Goal: Task Accomplishment & Management: Complete application form

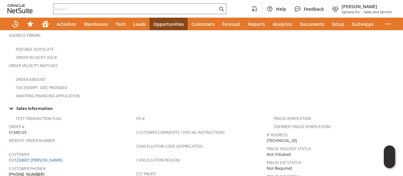
scroll to position [95, 0]
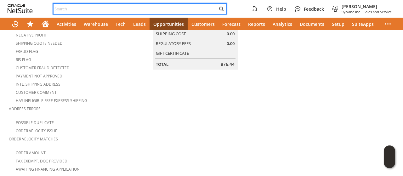
paste input "pwcs.edu"
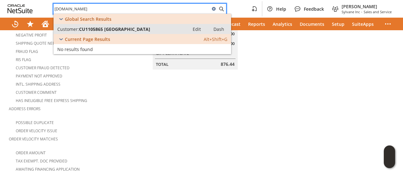
type input "pwcs.edu"
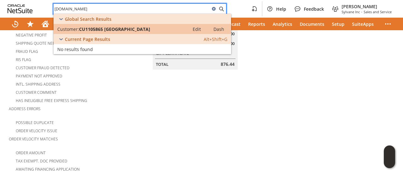
click at [136, 30] on span "CU1105865 [GEOGRAPHIC_DATA]" at bounding box center [114, 29] width 71 height 6
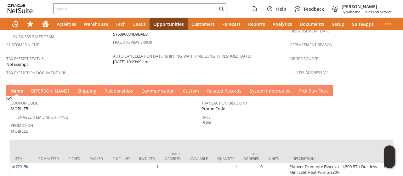
click at [39, 88] on link "B illing" at bounding box center [50, 91] width 41 height 7
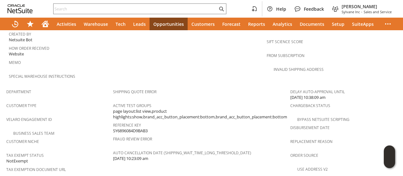
scroll to position [378, 0]
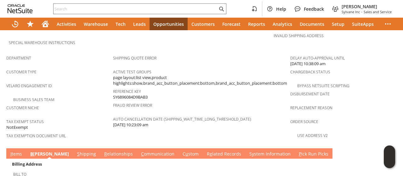
click at [12, 151] on link "I tems" at bounding box center [16, 154] width 15 height 7
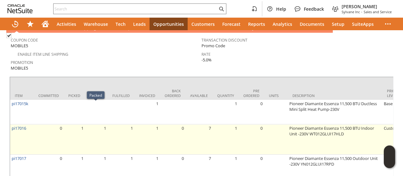
scroll to position [410, 0]
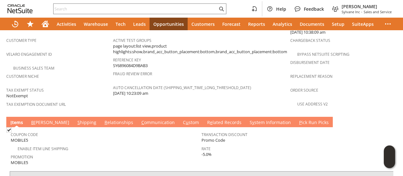
click at [38, 119] on link "B illing" at bounding box center [50, 122] width 41 height 7
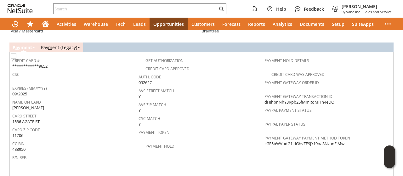
scroll to position [567, 0]
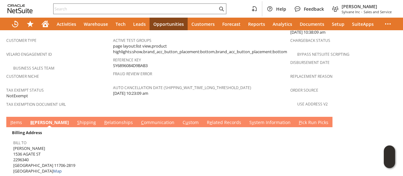
click at [17, 119] on link "I tems" at bounding box center [16, 122] width 15 height 7
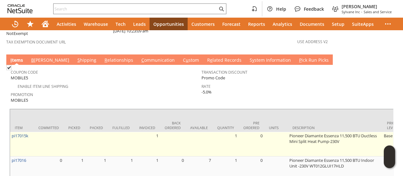
scroll to position [473, 0]
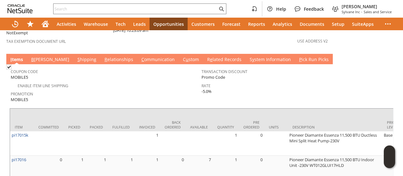
click at [76, 56] on link "S hipping" at bounding box center [87, 59] width 22 height 7
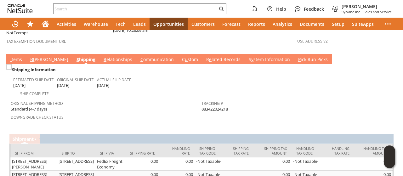
click at [233, 100] on td "Tracking # 883422024218 Return Tracking #" at bounding box center [297, 111] width 191 height 29
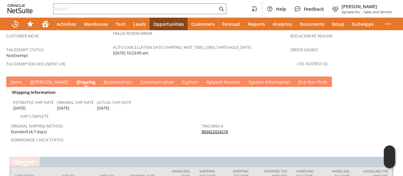
scroll to position [441, 0]
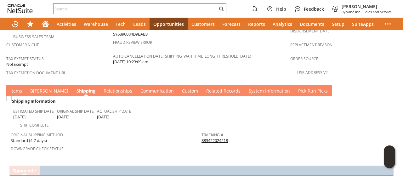
click at [14, 88] on link "I tems" at bounding box center [16, 91] width 15 height 7
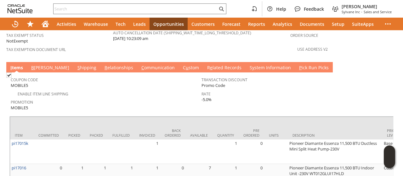
scroll to position [473, 0]
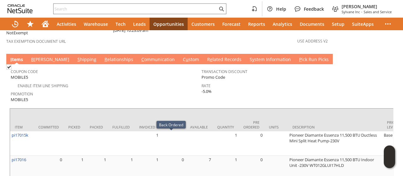
click at [172, 89] on span "Promotion" at bounding box center [105, 92] width 188 height 7
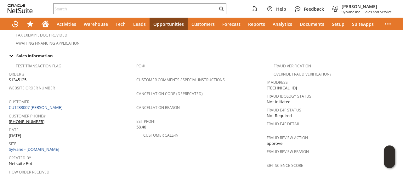
scroll to position [0, 0]
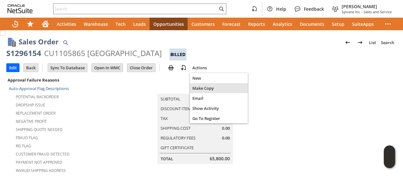
click at [201, 89] on span "Make Copy" at bounding box center [219, 88] width 53 height 6
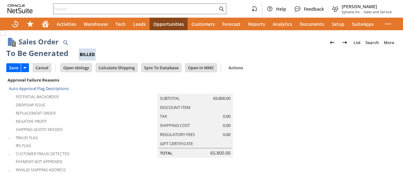
type input "ax10169"
type input "OK"
type input "Make Copy"
type input "Intelligent Recommendations ⁰"
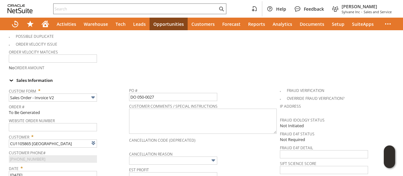
scroll to position [189, 0]
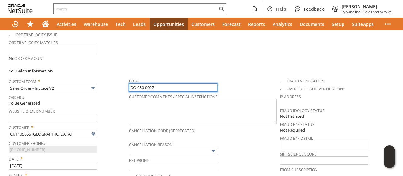
click at [167, 83] on input "DO 050-0027" at bounding box center [173, 87] width 88 height 8
paste input "58"
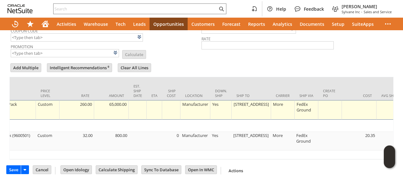
scroll to position [0, 326]
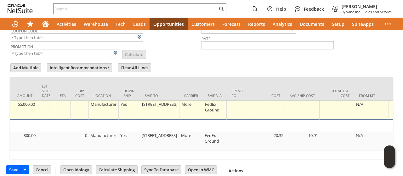
type input "DO 050-0058"
click at [157, 101] on div "[STREET_ADDRESS]" at bounding box center [160, 104] width 36 height 6
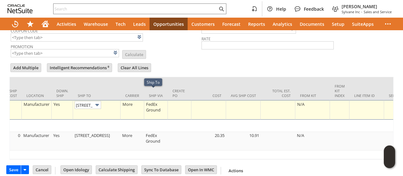
scroll to position [0, 15]
click at [118, 101] on link at bounding box center [114, 104] width 7 height 7
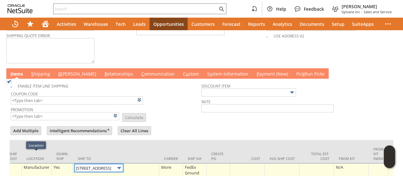
scroll to position [0, 326]
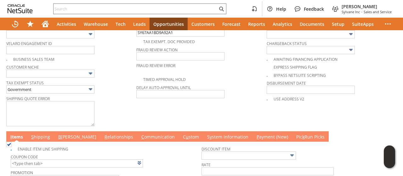
click at [63, 134] on link "B illing" at bounding box center [77, 137] width 41 height 7
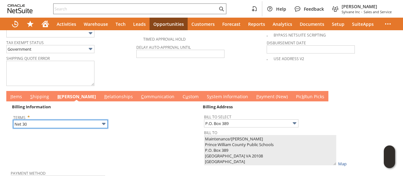
scroll to position [511, 0]
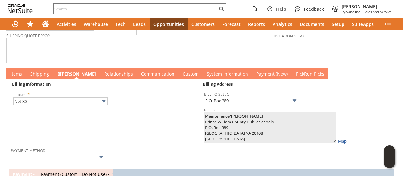
click at [20, 71] on link "I tems" at bounding box center [16, 74] width 15 height 7
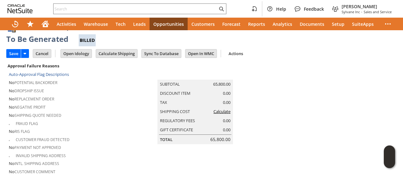
scroll to position [0, 0]
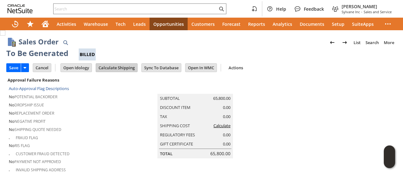
click at [117, 68] on input "Calculate Shipping" at bounding box center [116, 68] width 41 height 8
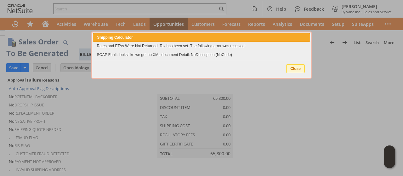
type input "Government"
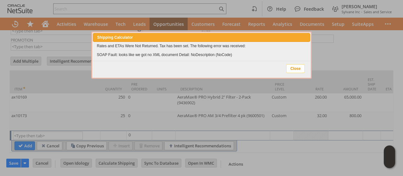
click at [294, 68] on span "Close" at bounding box center [296, 69] width 18 height 8
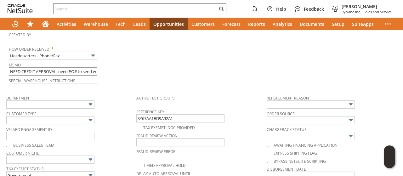
scroll to position [331, 0]
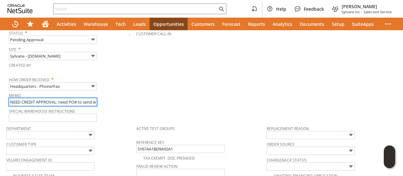
drag, startPoint x: 60, startPoint y: 95, endPoint x: 0, endPoint y: 96, distance: 59.9
click at [0, 96] on div "Sales Order List Search More Add To Shortcuts To Be Generated Billed Go Save Sa…" at bounding box center [201, 62] width 403 height 727
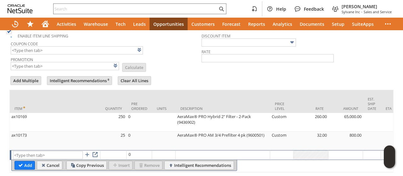
scroll to position [584, 0]
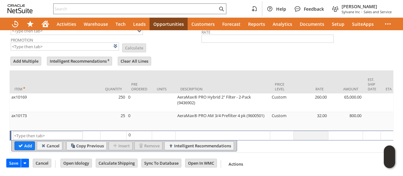
type input "need PO# to send when approved -Tucker///free shipping per manufacturer, no dis…"
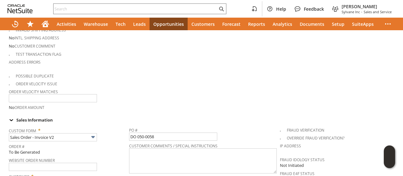
scroll to position [221, 0]
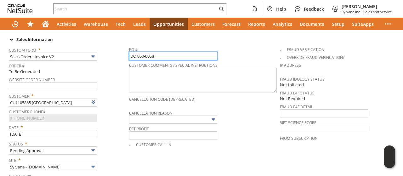
click at [181, 52] on input "DO 050-0058" at bounding box center [173, 56] width 88 height 8
paste input "MA 041-R-LD-24014"
type input "DO 050-0058/MA 041-R-LD-24014"
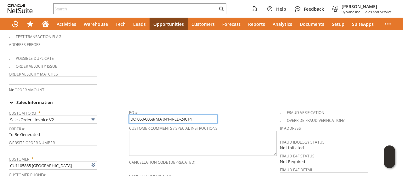
scroll to position [0, 0]
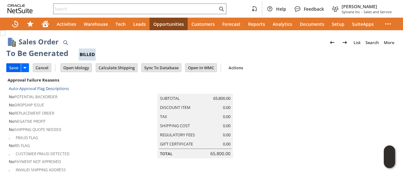
click at [17, 67] on input "Save" at bounding box center [14, 68] width 14 height 8
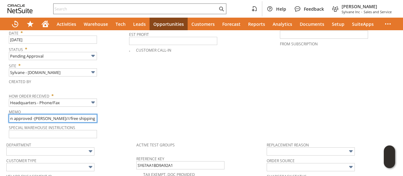
scroll to position [0, 171]
drag, startPoint x: 86, startPoint y: 109, endPoint x: 125, endPoint y: 109, distance: 39.4
click at [125, 109] on div "Memo need PO# to send when approved -Tucker///free shipping per manufacturer, n…" at bounding box center [67, 114] width 117 height 15
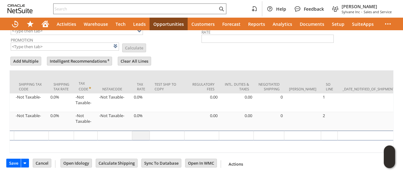
scroll to position [0, 1092]
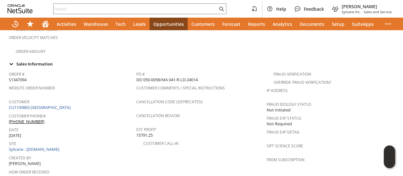
scroll to position [410, 0]
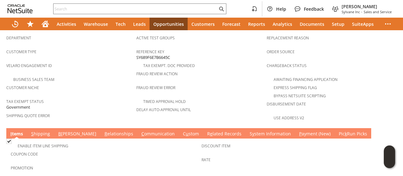
click at [140, 131] on link "C ommunication" at bounding box center [158, 134] width 37 height 7
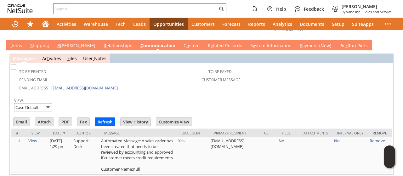
scroll to position [504, 0]
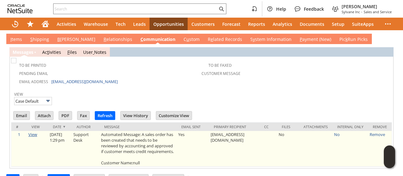
click at [33, 132] on link "View" at bounding box center [32, 135] width 9 height 6
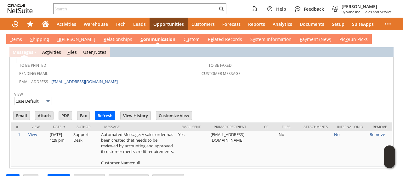
click at [325, 61] on td "To Be Faxed Customer Message" at bounding box center [296, 72] width 189 height 26
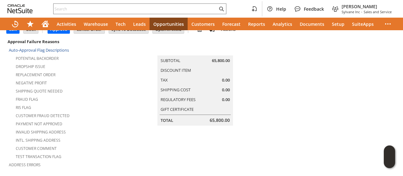
scroll to position [0, 0]
